Goal: Navigation & Orientation: Find specific page/section

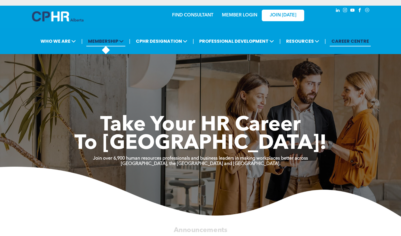
click at [122, 46] on span "MEMBERSHIP" at bounding box center [105, 41] width 39 height 10
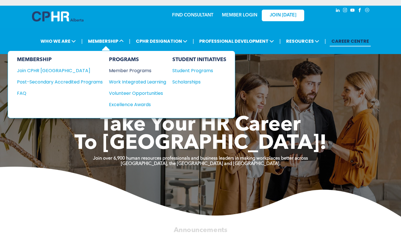
click at [148, 69] on div "Member Programs" at bounding box center [135, 70] width 52 height 7
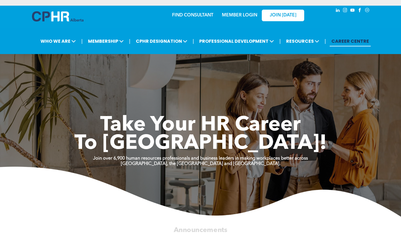
click at [244, 18] on link "MEMBER LOGIN" at bounding box center [239, 15] width 35 height 5
click at [243, 16] on link "MEMBER LOGIN" at bounding box center [239, 15] width 35 height 5
click at [122, 46] on span "MEMBERSHIP" at bounding box center [105, 41] width 39 height 10
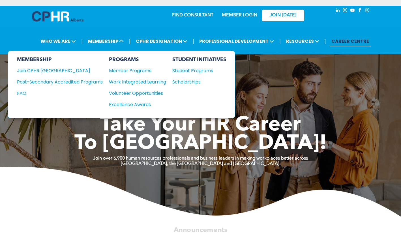
click at [377, 114] on div "Take Your HR Career To New Heights! Join over 6,900 human resources professiona…" at bounding box center [200, 152] width 401 height 129
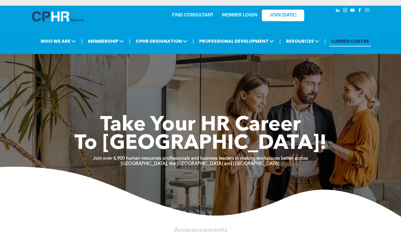
click at [239, 16] on link "MEMBER LOGIN" at bounding box center [239, 15] width 35 height 5
